Goal: Task Accomplishment & Management: Manage account settings

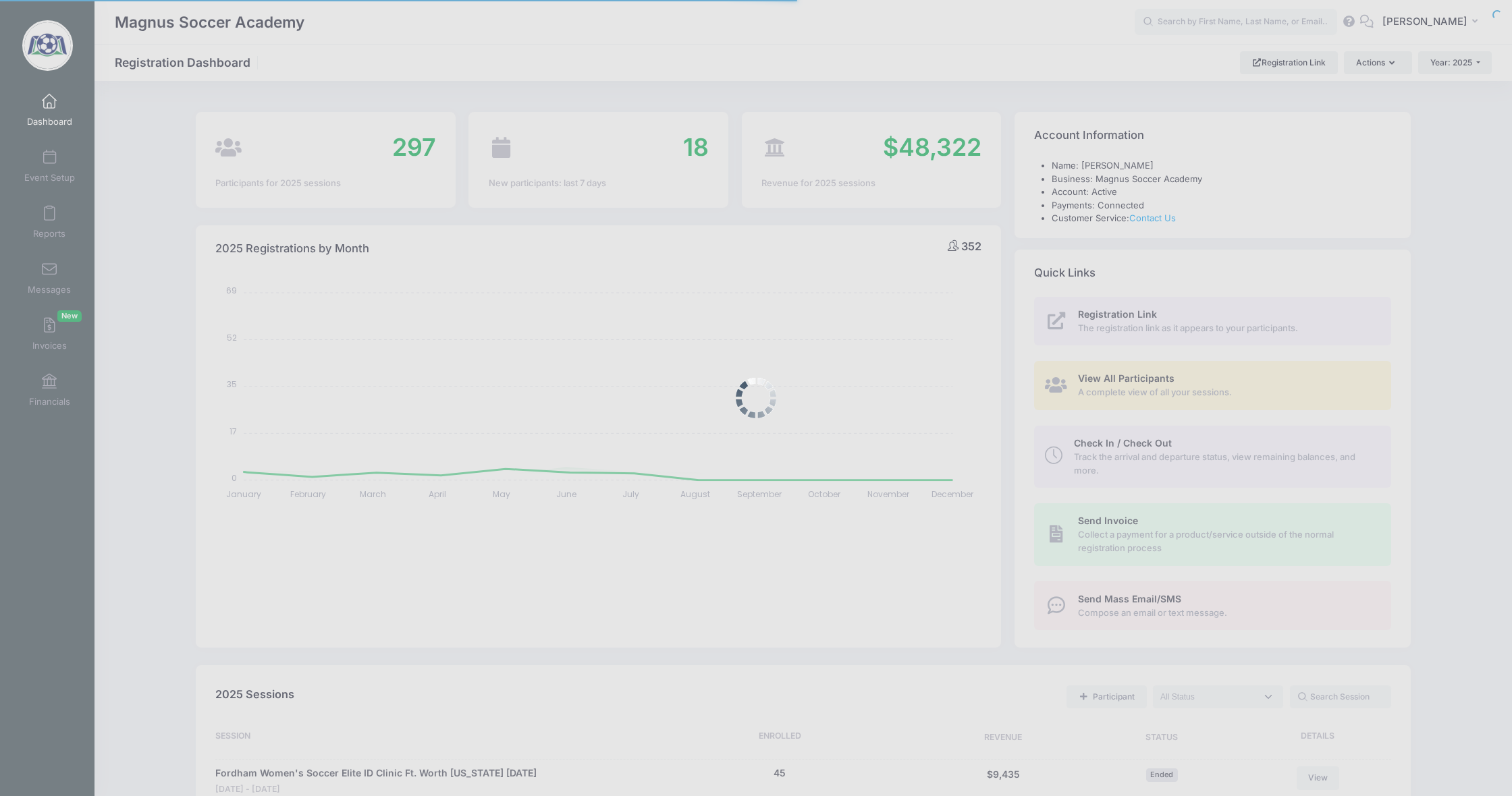
select select
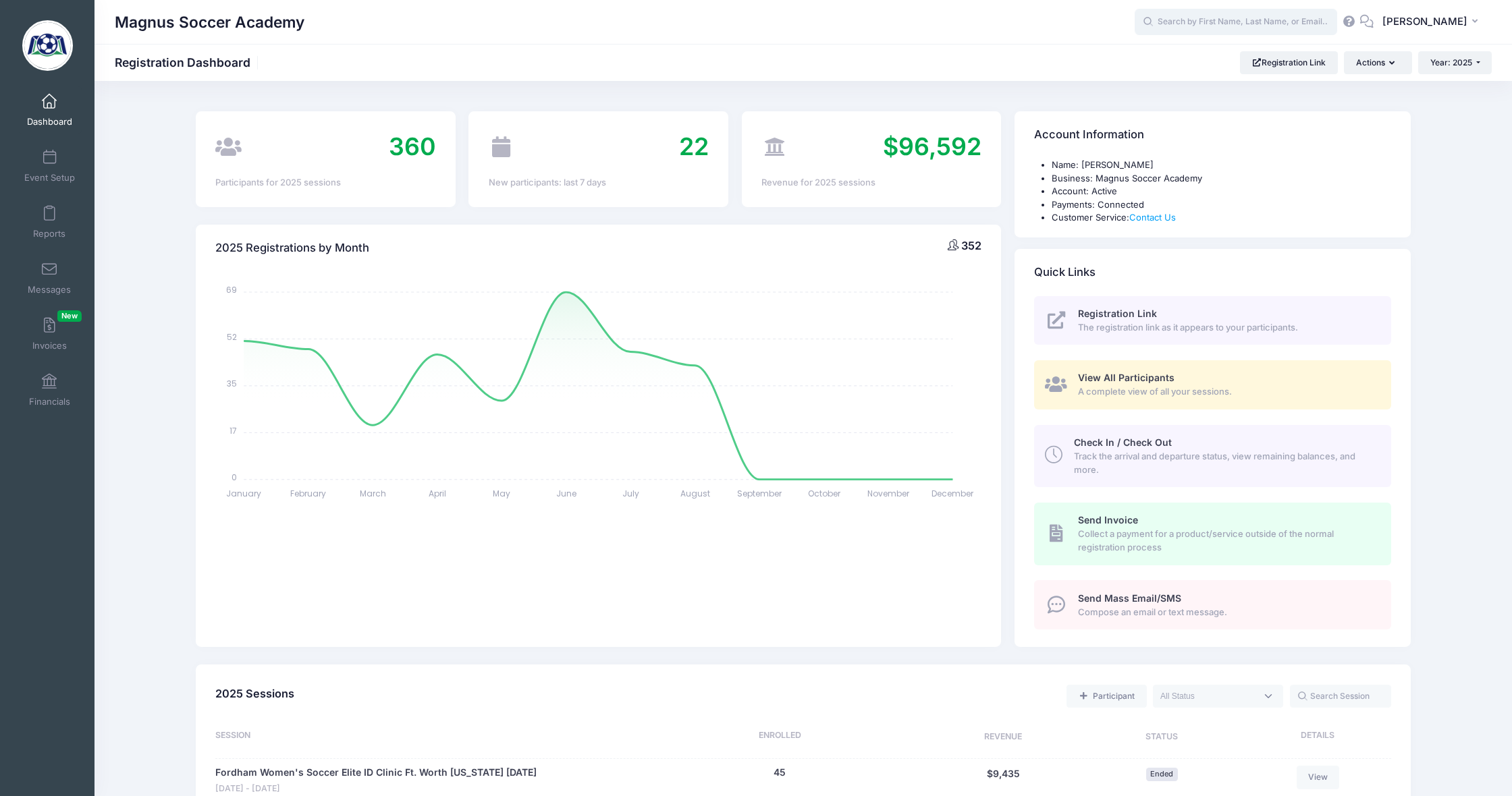
click at [1217, 26] on input "text" at bounding box center [1236, 22] width 203 height 27
click at [1238, 78] on p "Westport August Youth Camp on Aug-18, 2025" at bounding box center [1262, 72] width 222 height 13
type input "Gemma Serrano (Westport August Youth Camp, Aug-18, 2025)"
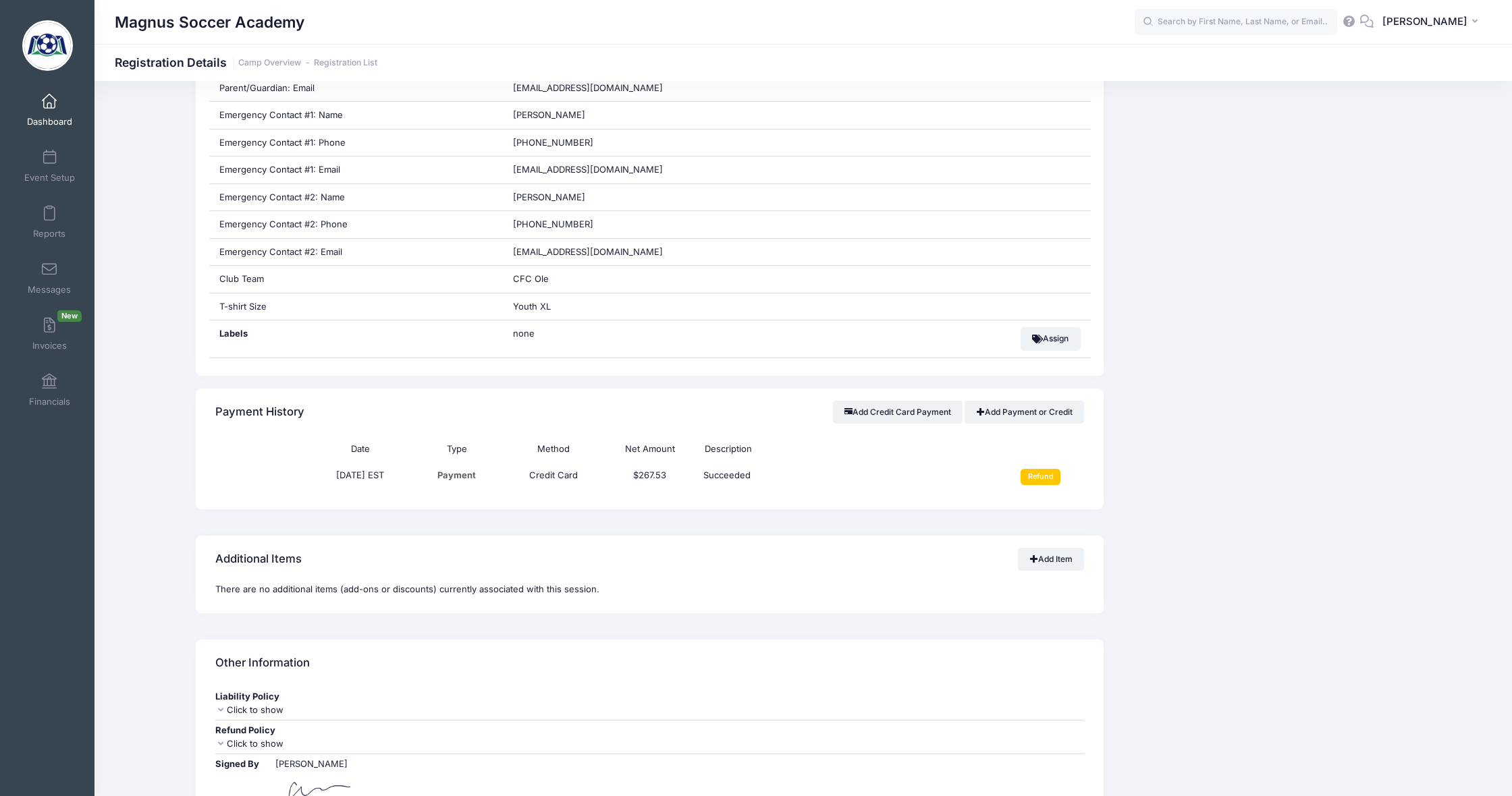
scroll to position [654, 0]
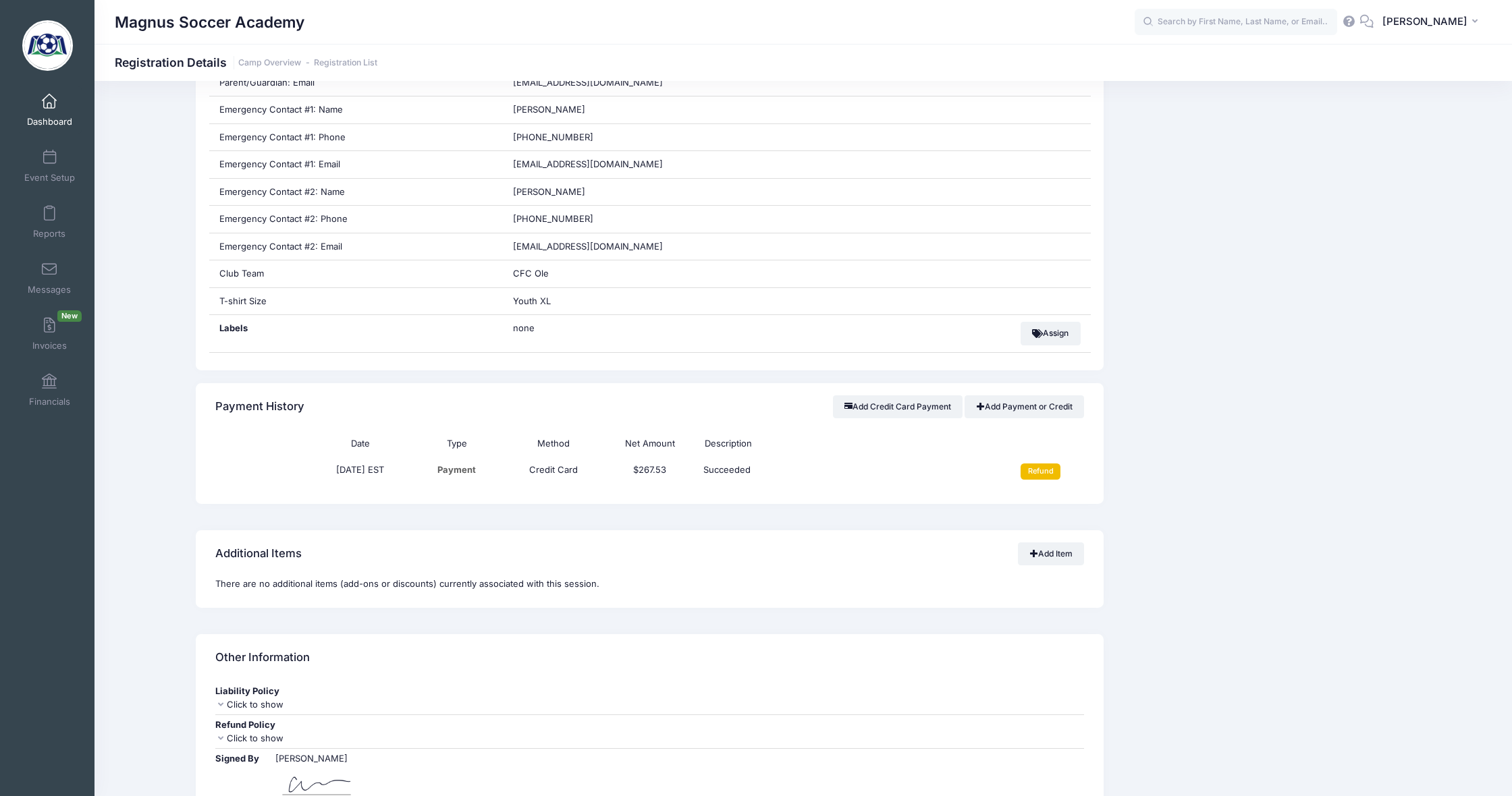
click at [1032, 464] on input "Refund" at bounding box center [1040, 471] width 40 height 16
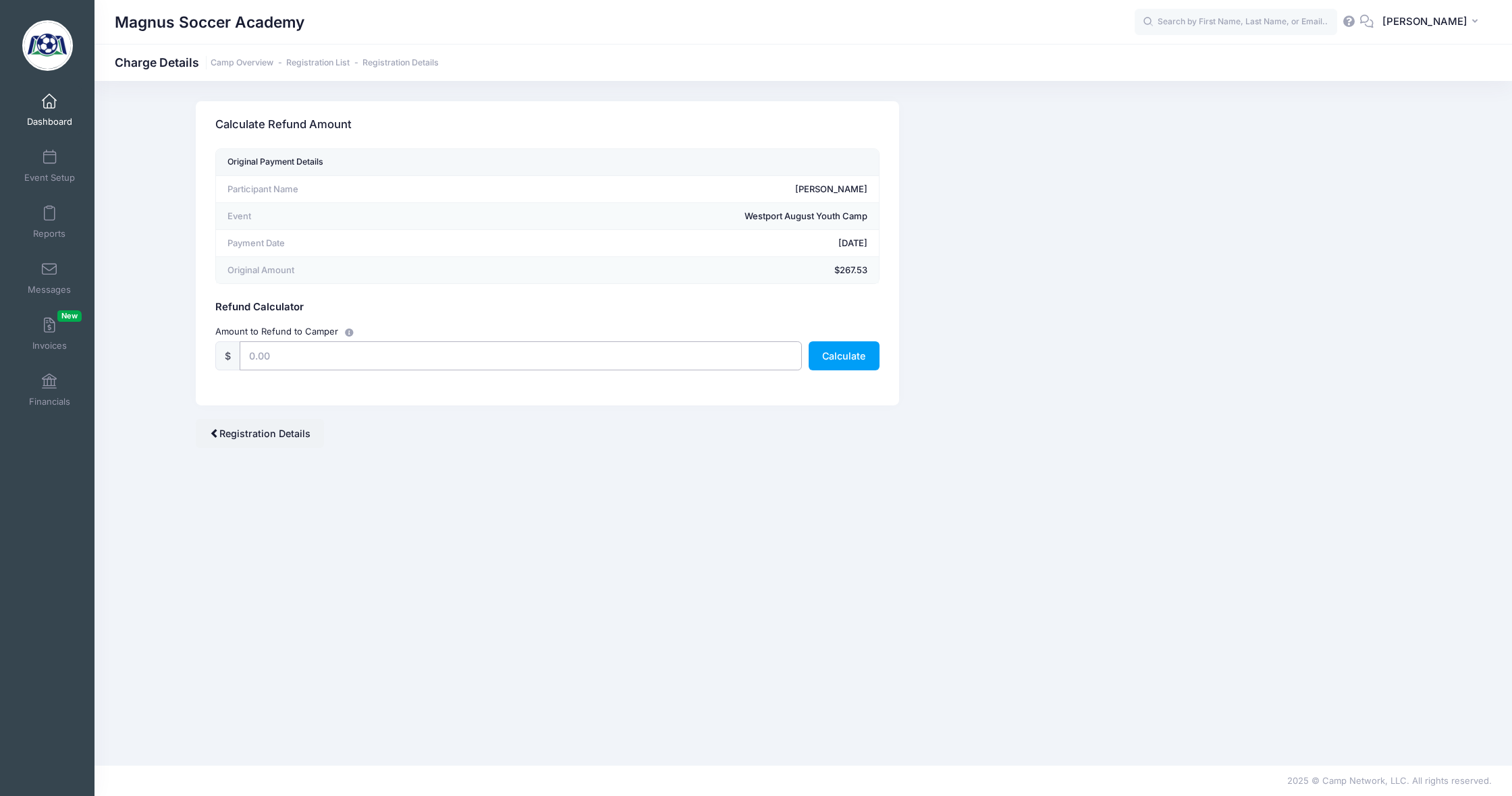
click at [449, 347] on input "text" at bounding box center [520, 355] width 562 height 29
type input "267.53"
drag, startPoint x: 849, startPoint y: 358, endPoint x: 832, endPoint y: 359, distance: 17.0
click at [849, 358] on button "Calculate" at bounding box center [843, 355] width 70 height 29
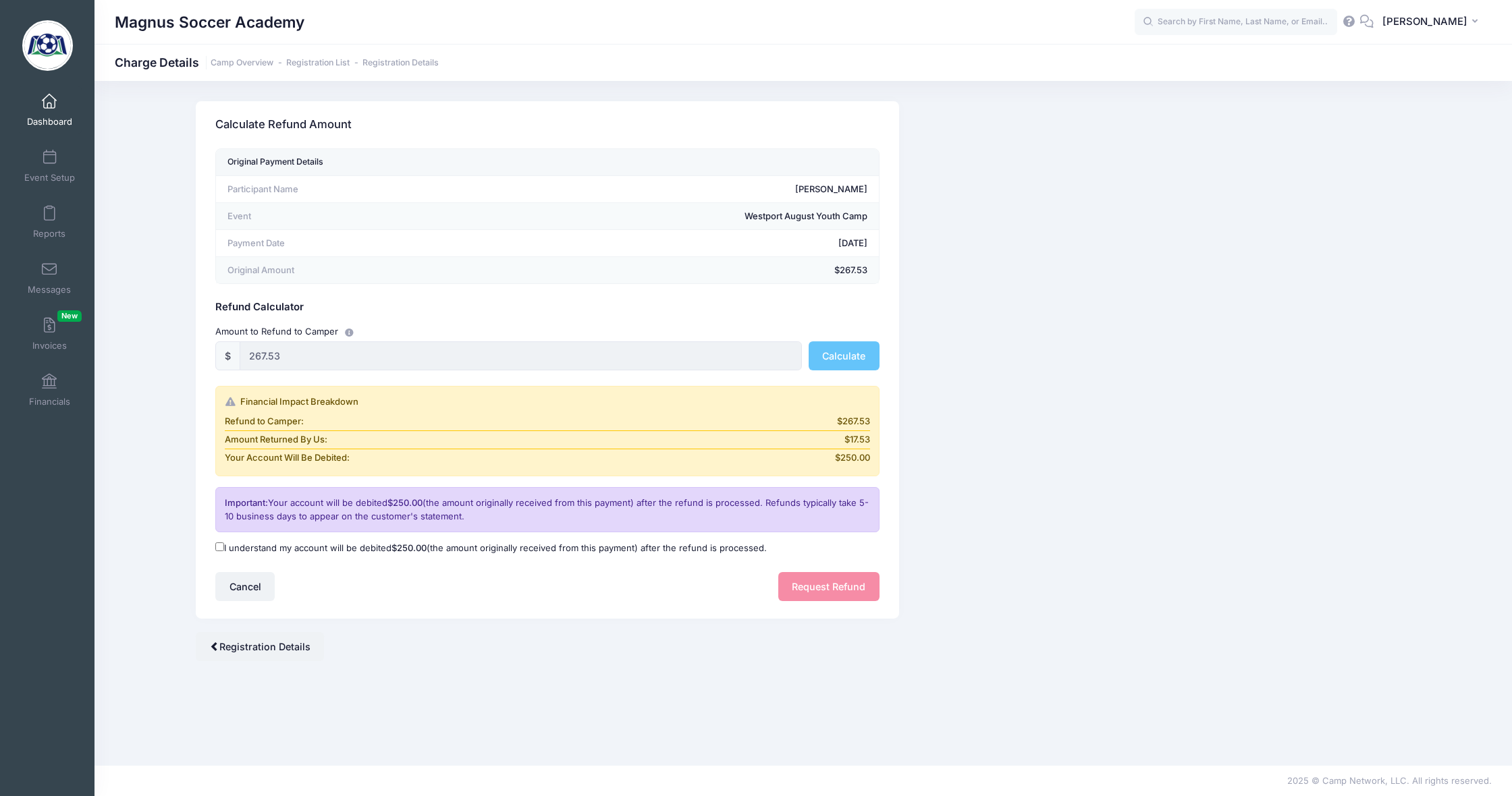
click at [220, 545] on input "I understand my account will be debited $250.00 (the amount originally received…" at bounding box center [219, 547] width 9 height 9
checkbox input "true"
click at [782, 585] on button "Request Refund" at bounding box center [829, 587] width 101 height 29
